Goal: Transaction & Acquisition: Purchase product/service

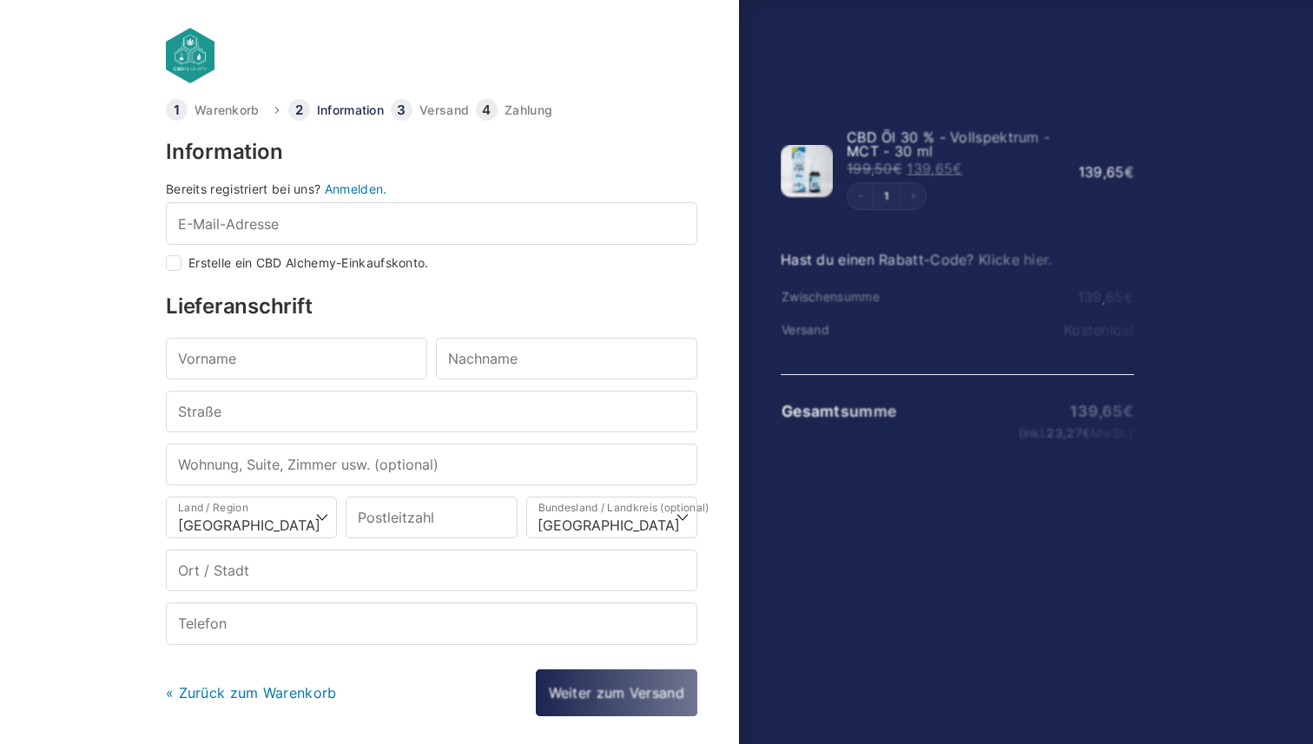
select select "DE-BE"
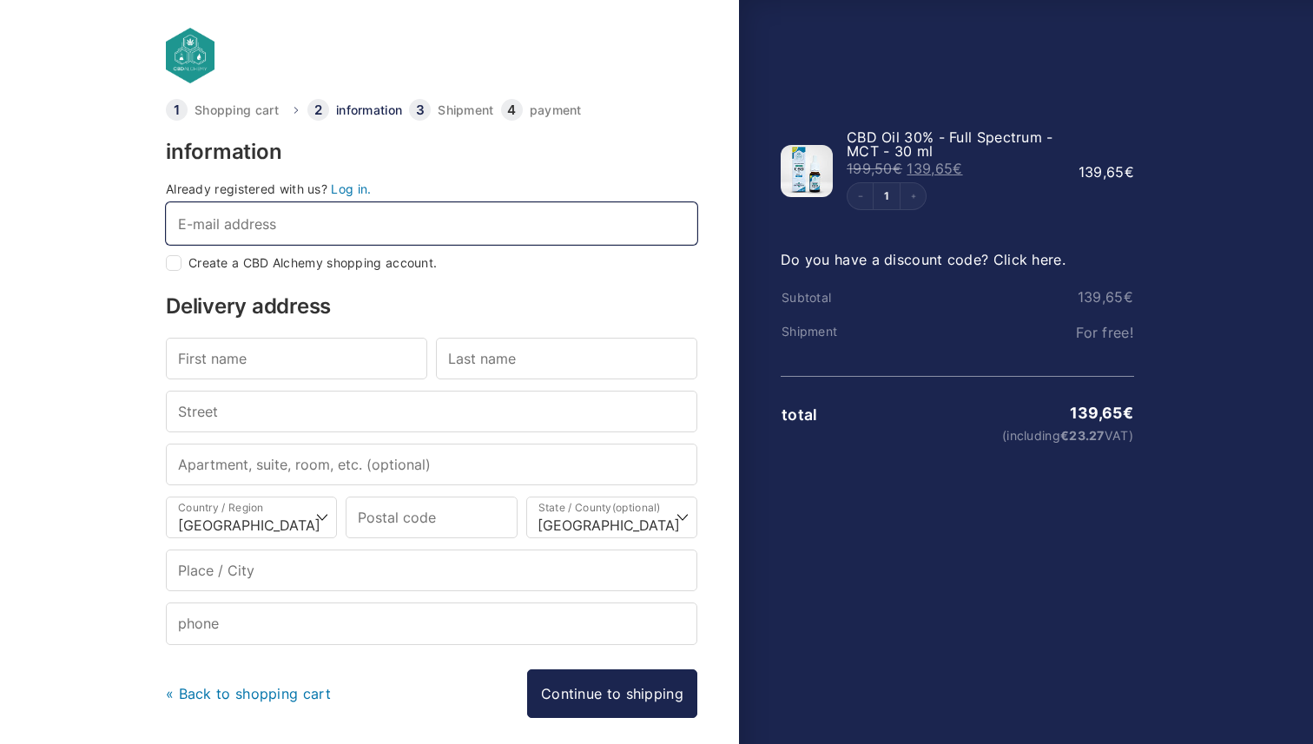
click at [358, 219] on input "E-mail address *" at bounding box center [432, 223] width 532 height 42
type input "valeria.blanco.rivas@gmail.com"
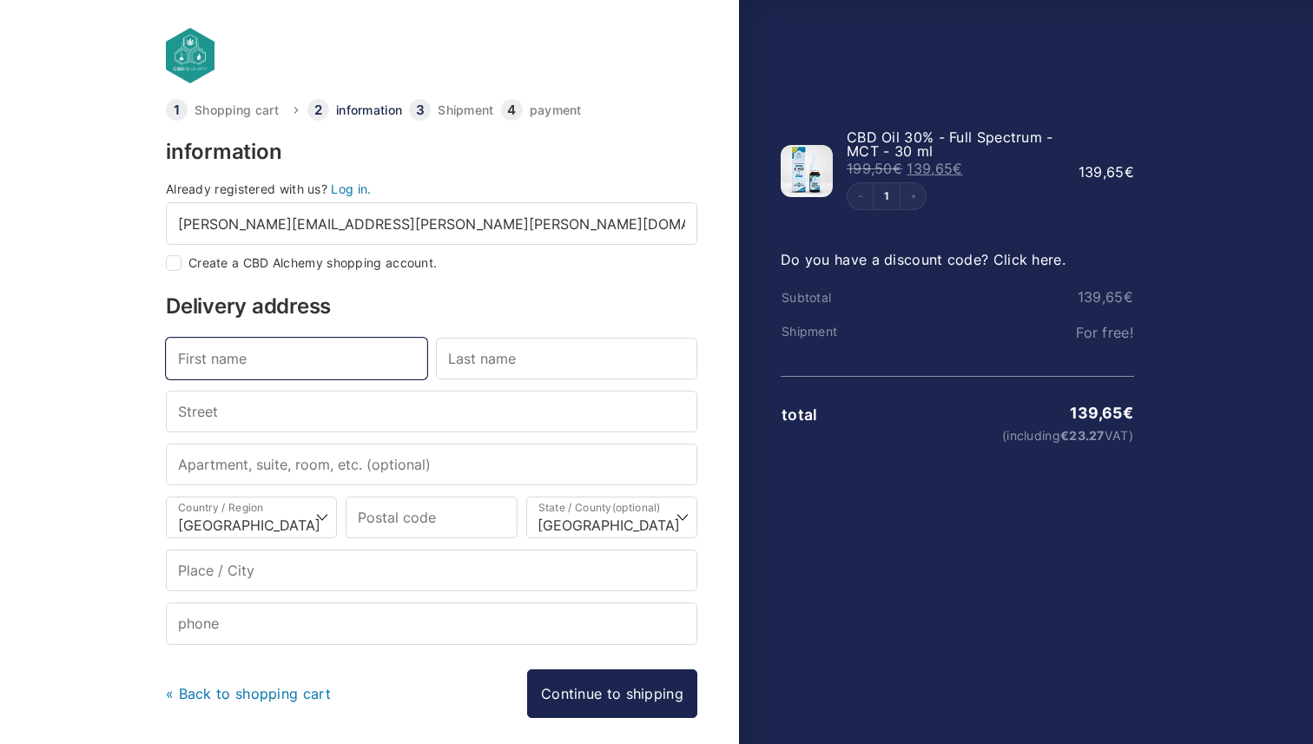
type input "Valeria"
type input "Blanco"
type input "Jonasstrasse 41"
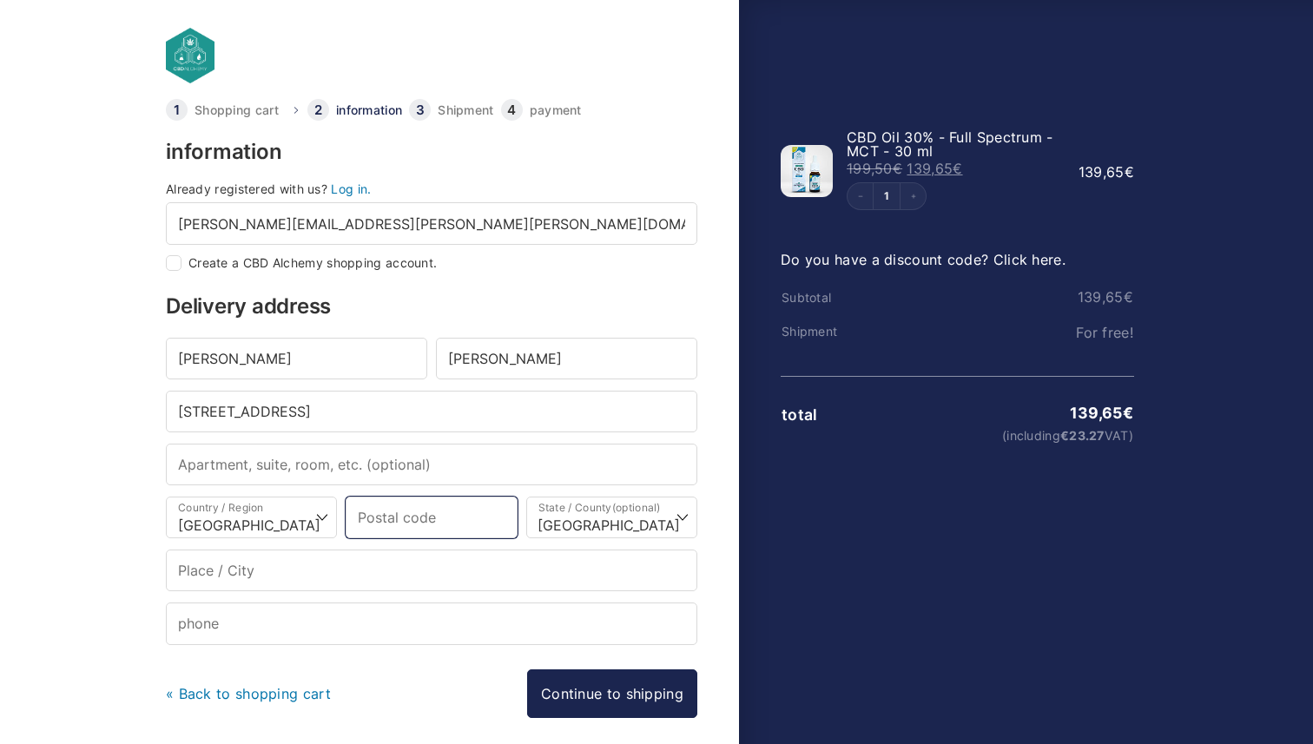
type input "12053"
type input "Berlin"
type input "+4917686319953"
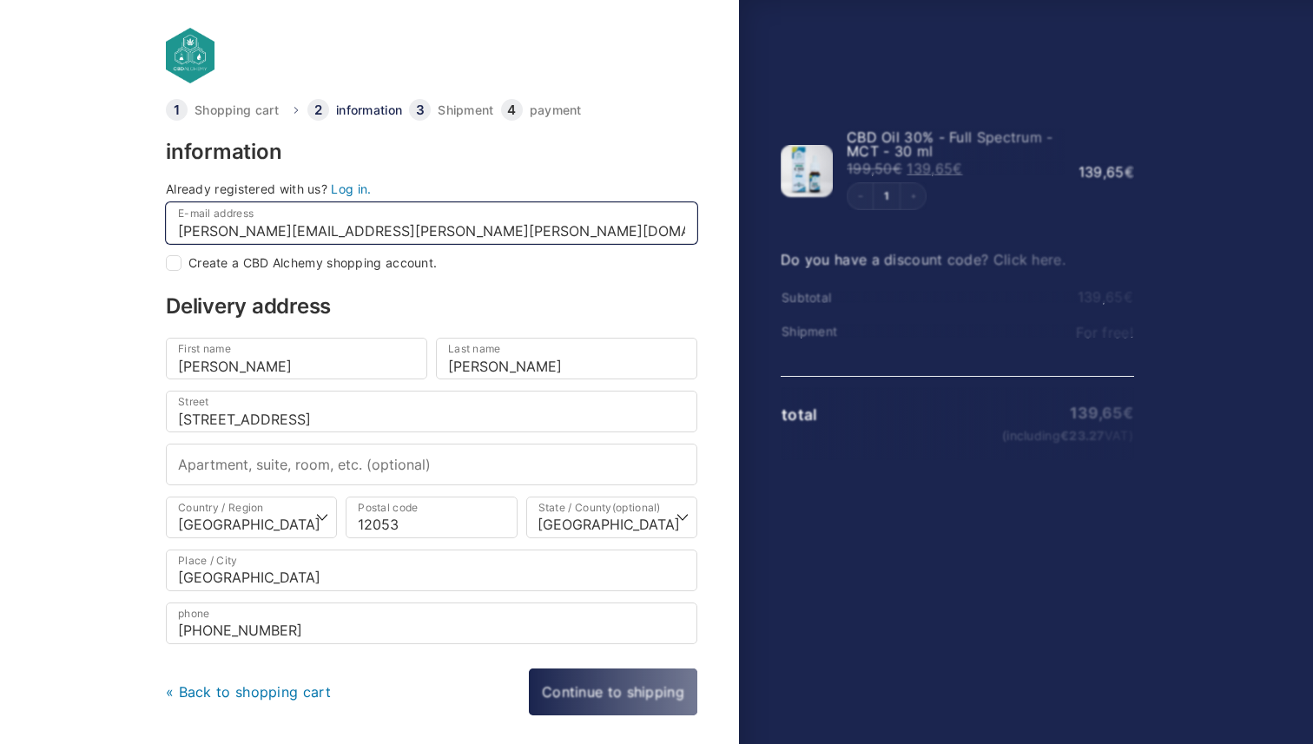
select select
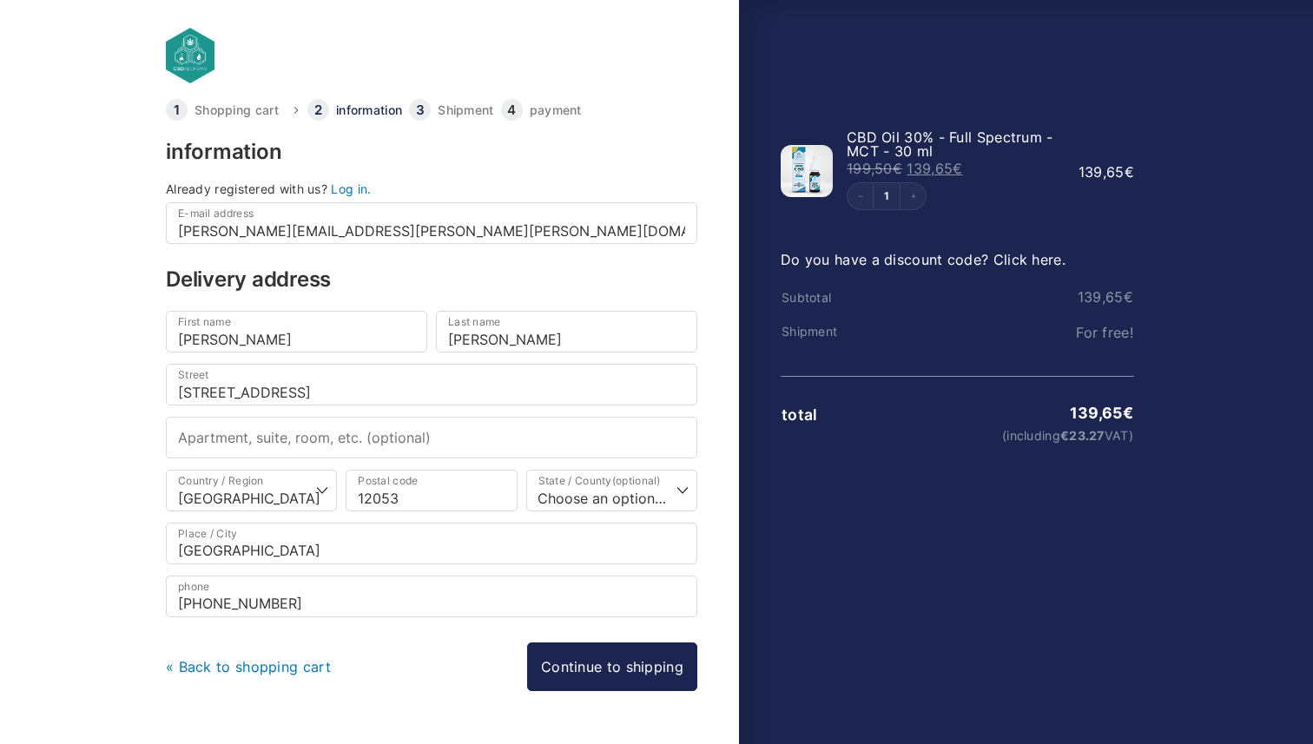
scroll to position [45, 0]
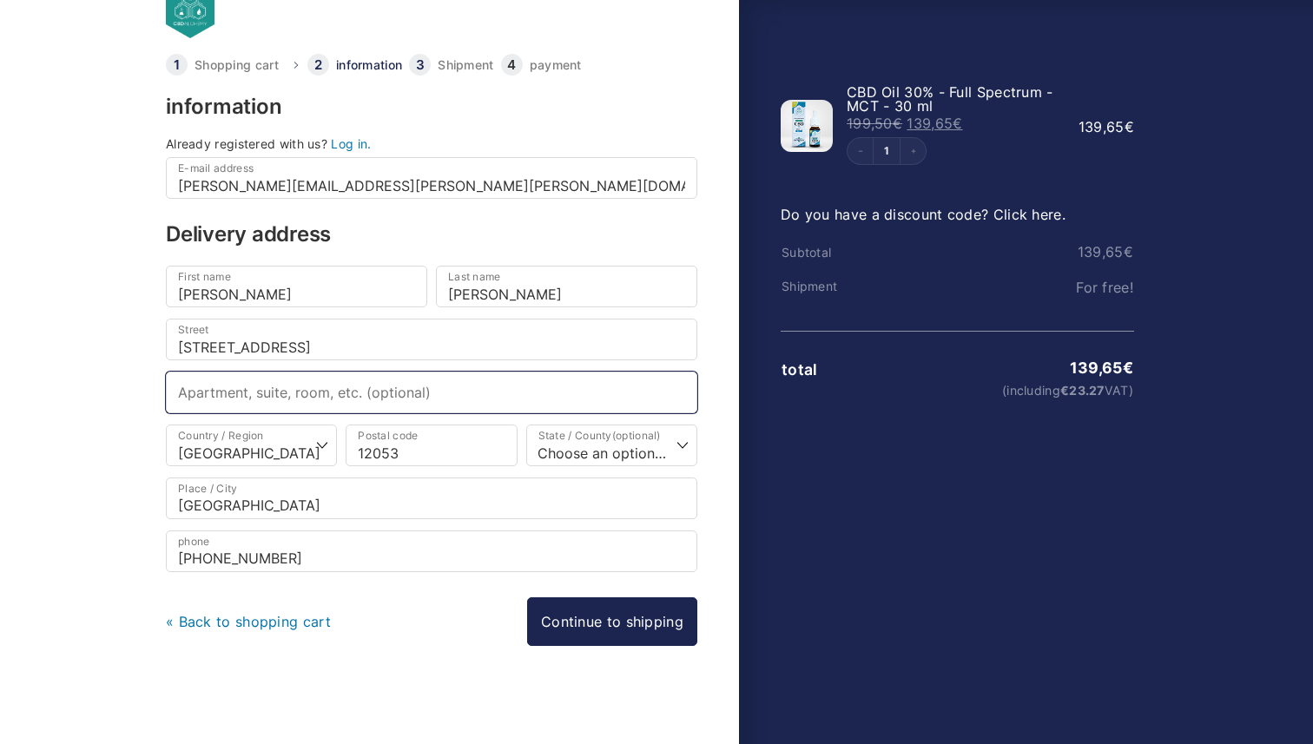
click at [305, 398] on input "Apartment, suite, room, etc. (optional)" at bounding box center [432, 393] width 532 height 42
type input "s"
type input "back house, second floor"
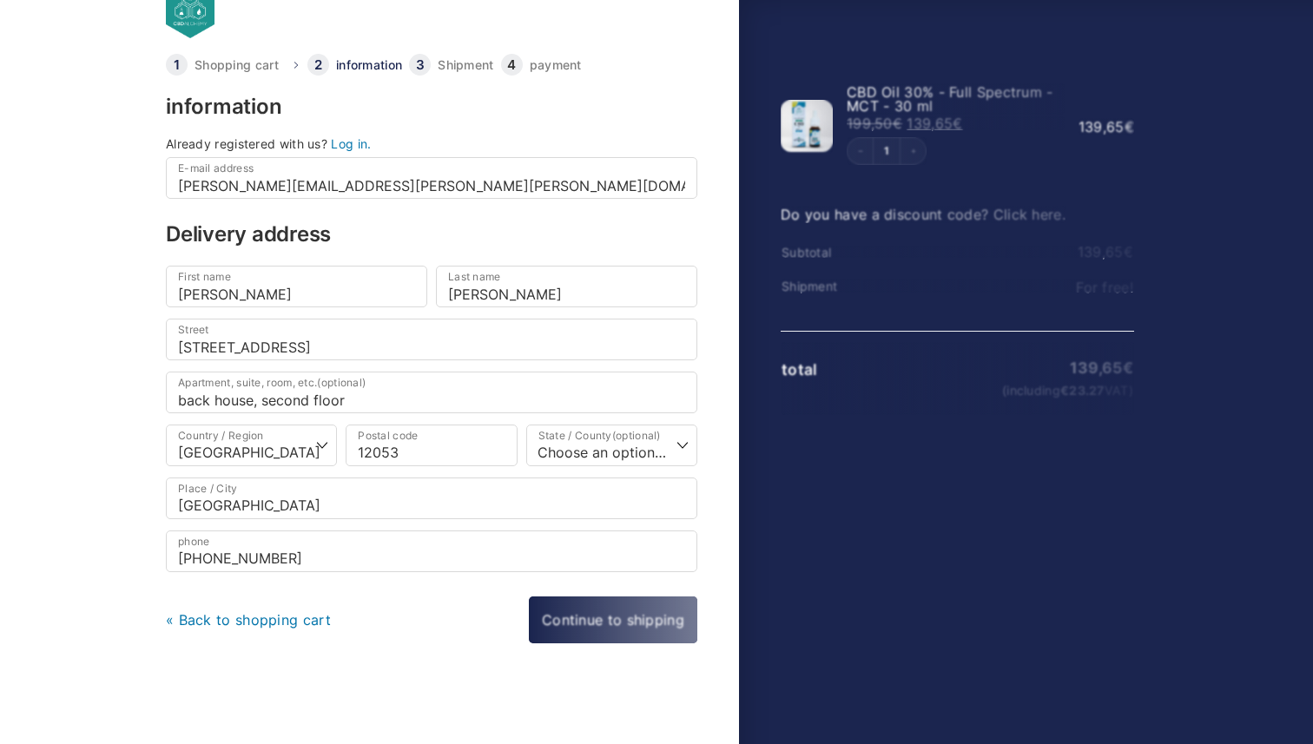
click at [1, 504] on body "Shopping cart information Shipment payment information Already registered with …" at bounding box center [656, 299] width 1313 height 689
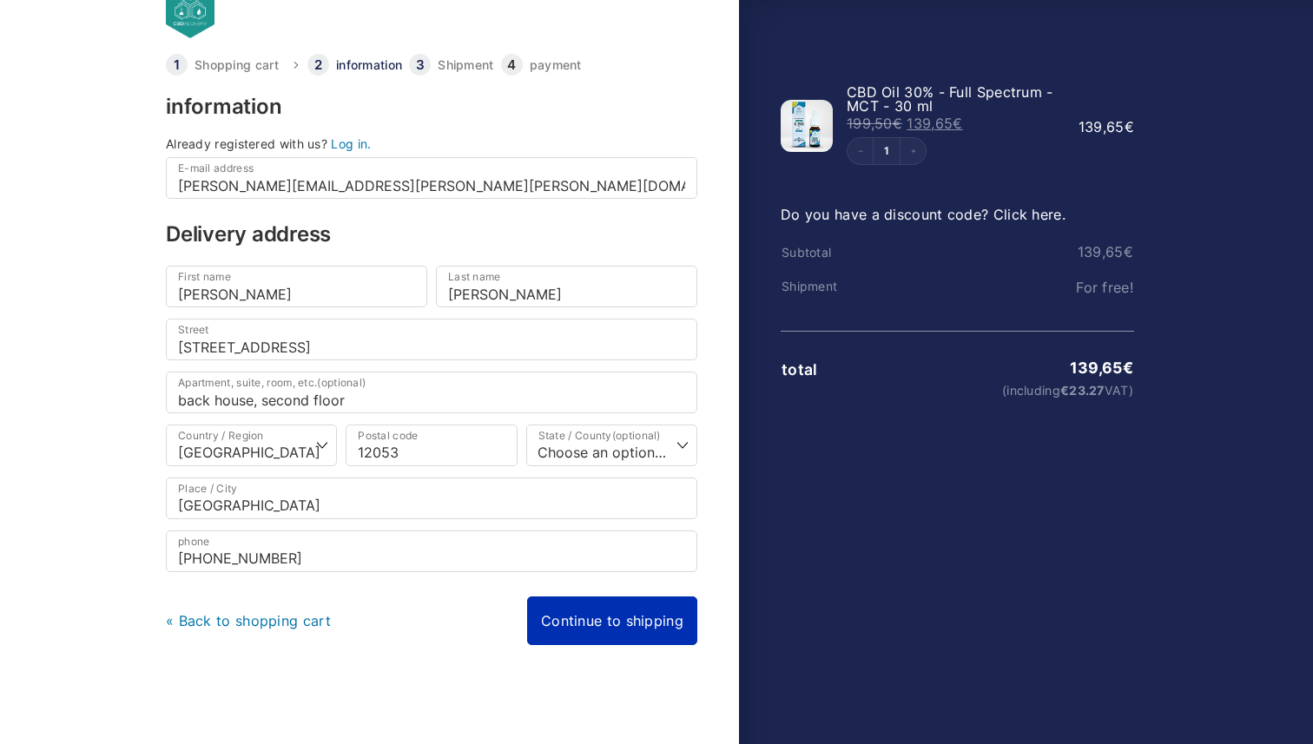
click at [607, 619] on link "Continue to shipping" at bounding box center [612, 621] width 170 height 49
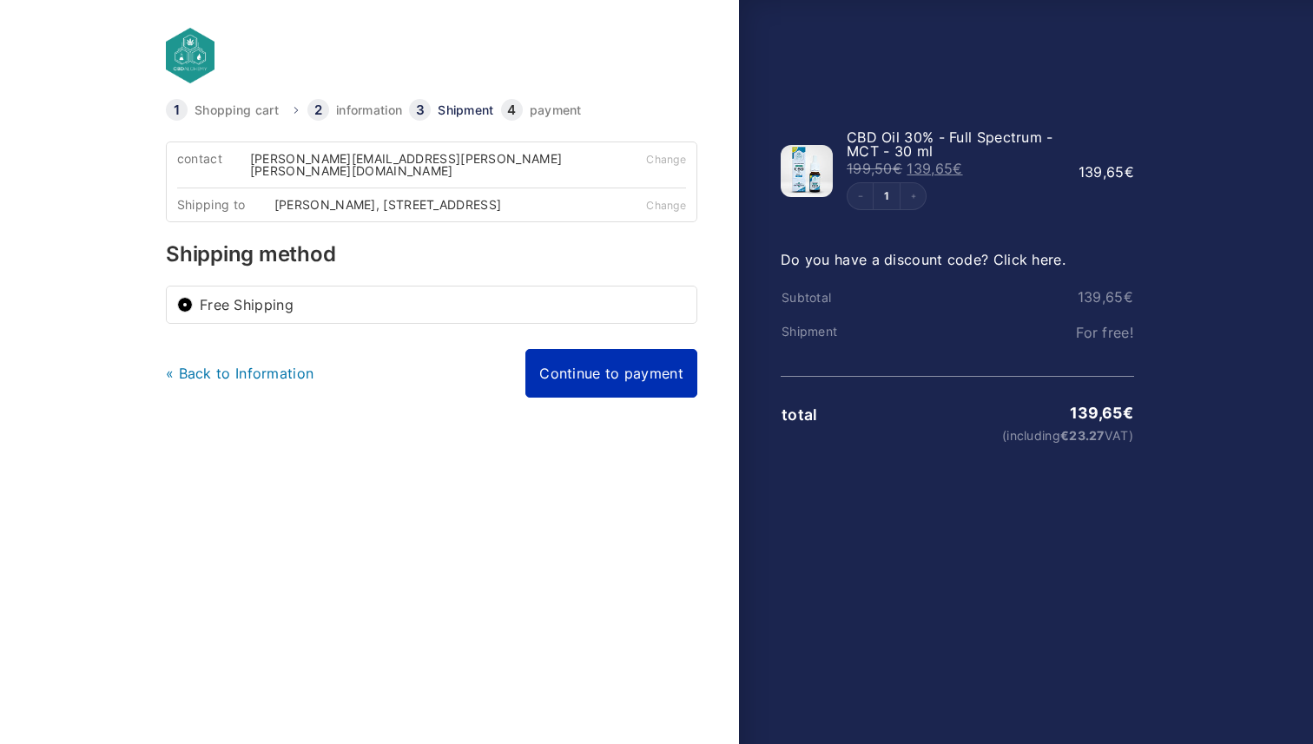
click at [598, 373] on link "Continue to payment" at bounding box center [611, 373] width 172 height 49
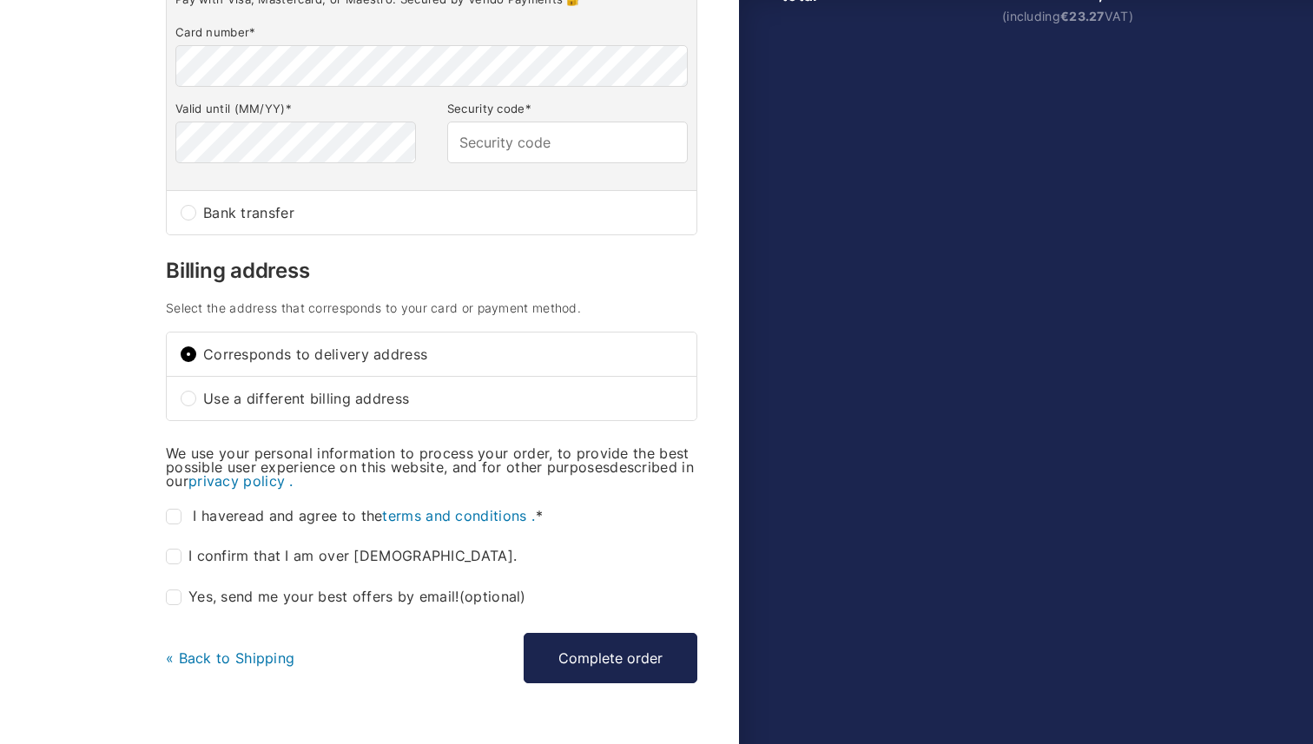
scroll to position [418, 0]
click at [170, 511] on input "I have read and agree to the terms and conditions . *" at bounding box center [174, 519] width 16 height 16
checkbox input "true"
click at [170, 551] on input "I confirm that I am over 18 years old. *" at bounding box center [174, 559] width 16 height 16
checkbox input "true"
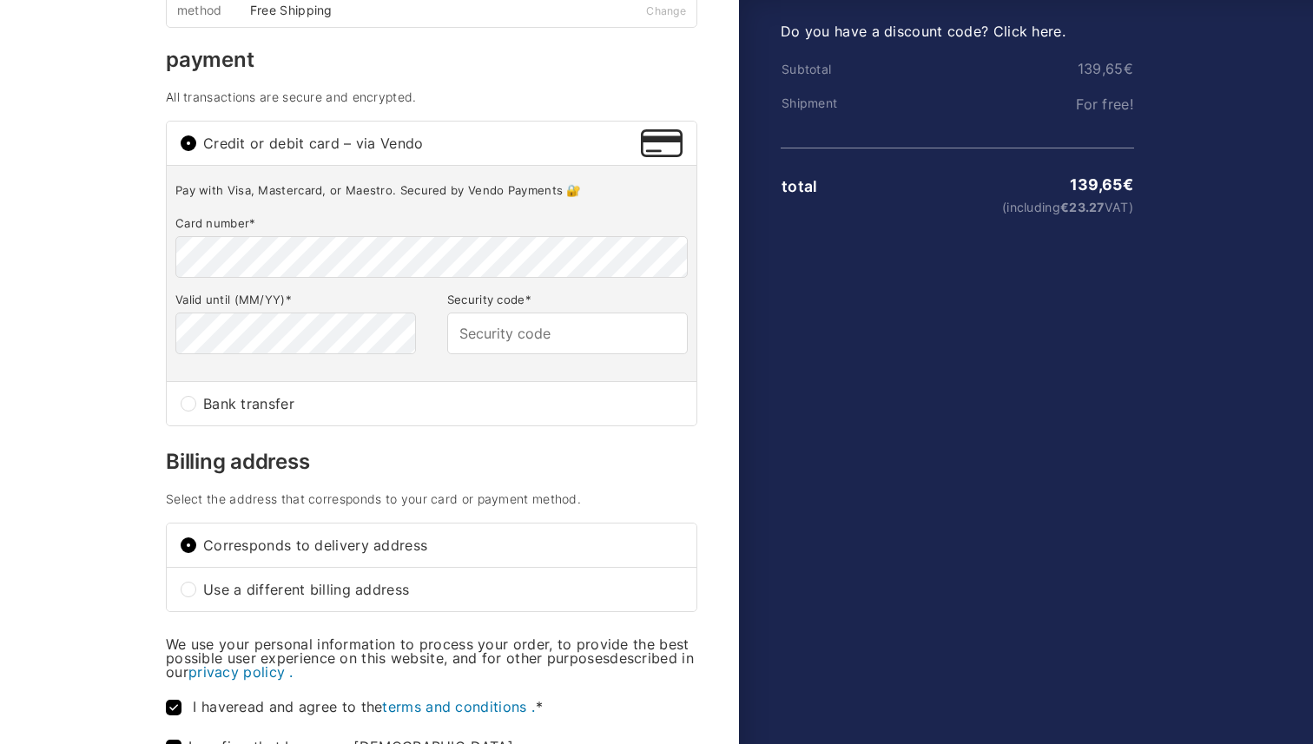
scroll to position [235, 0]
